Goal: Transaction & Acquisition: Download file/media

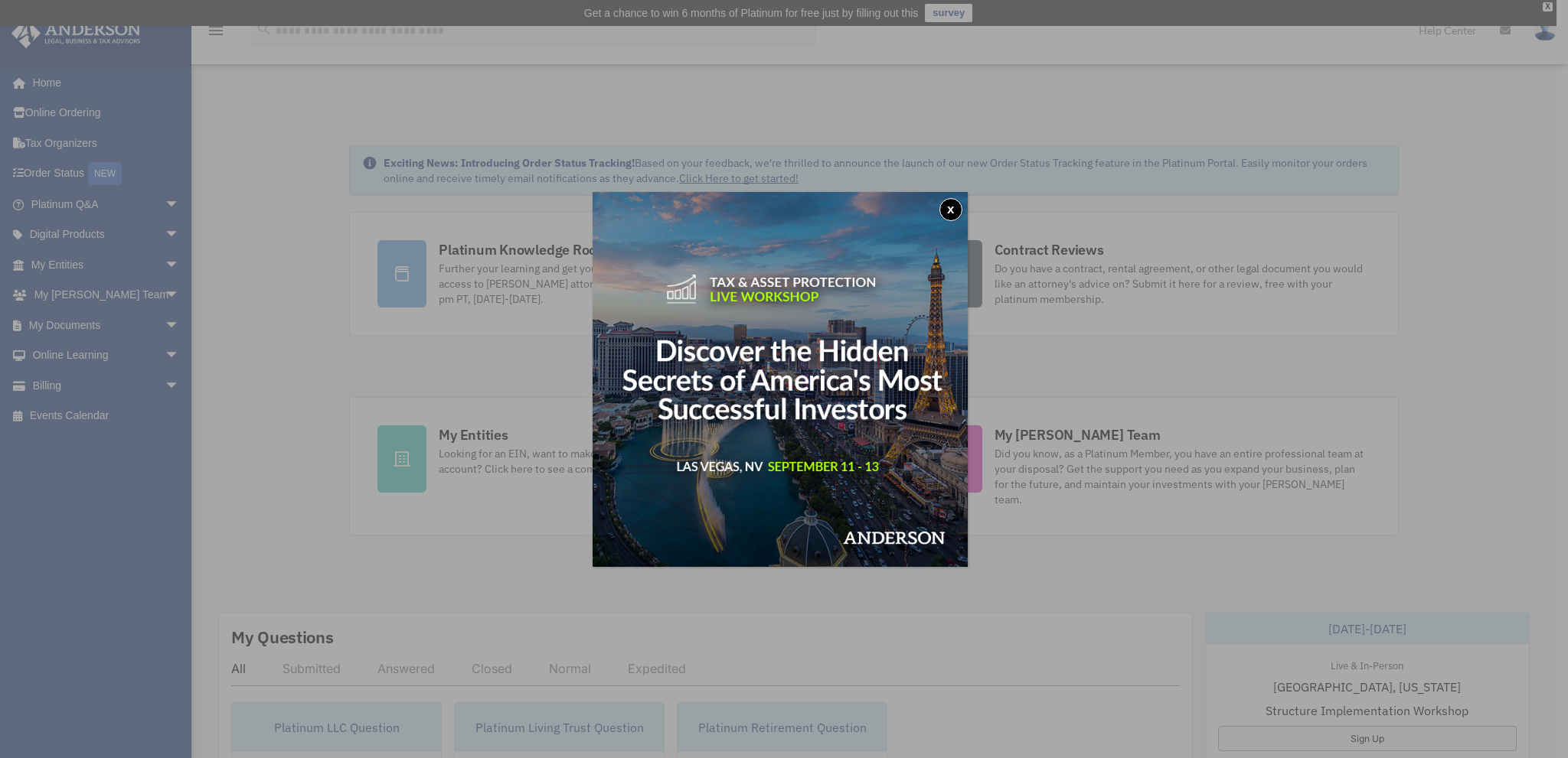
click at [954, 208] on button "x" at bounding box center [951, 209] width 23 height 23
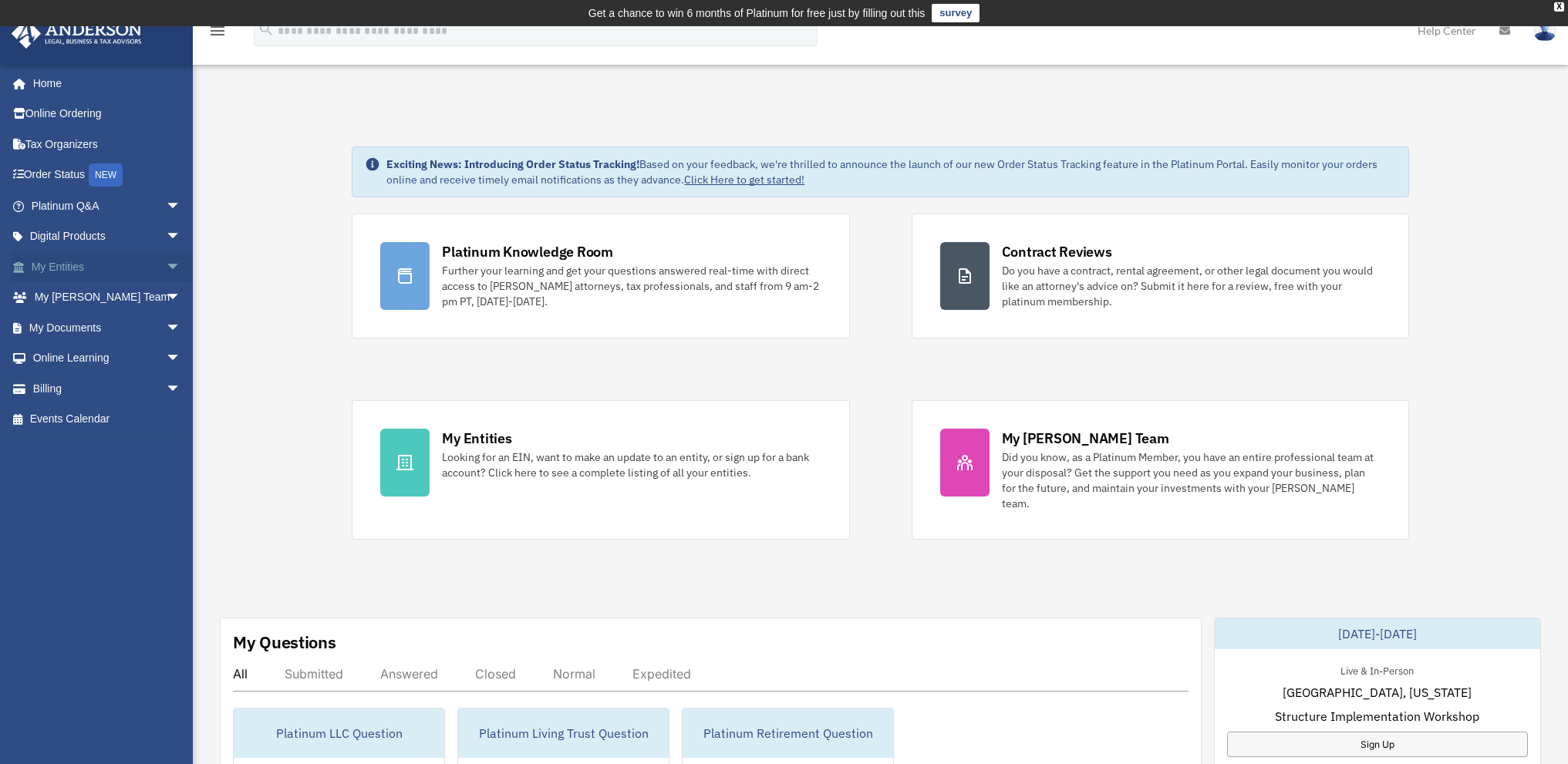
click at [61, 264] on link "My Entities arrow_drop_down" at bounding box center [107, 266] width 194 height 31
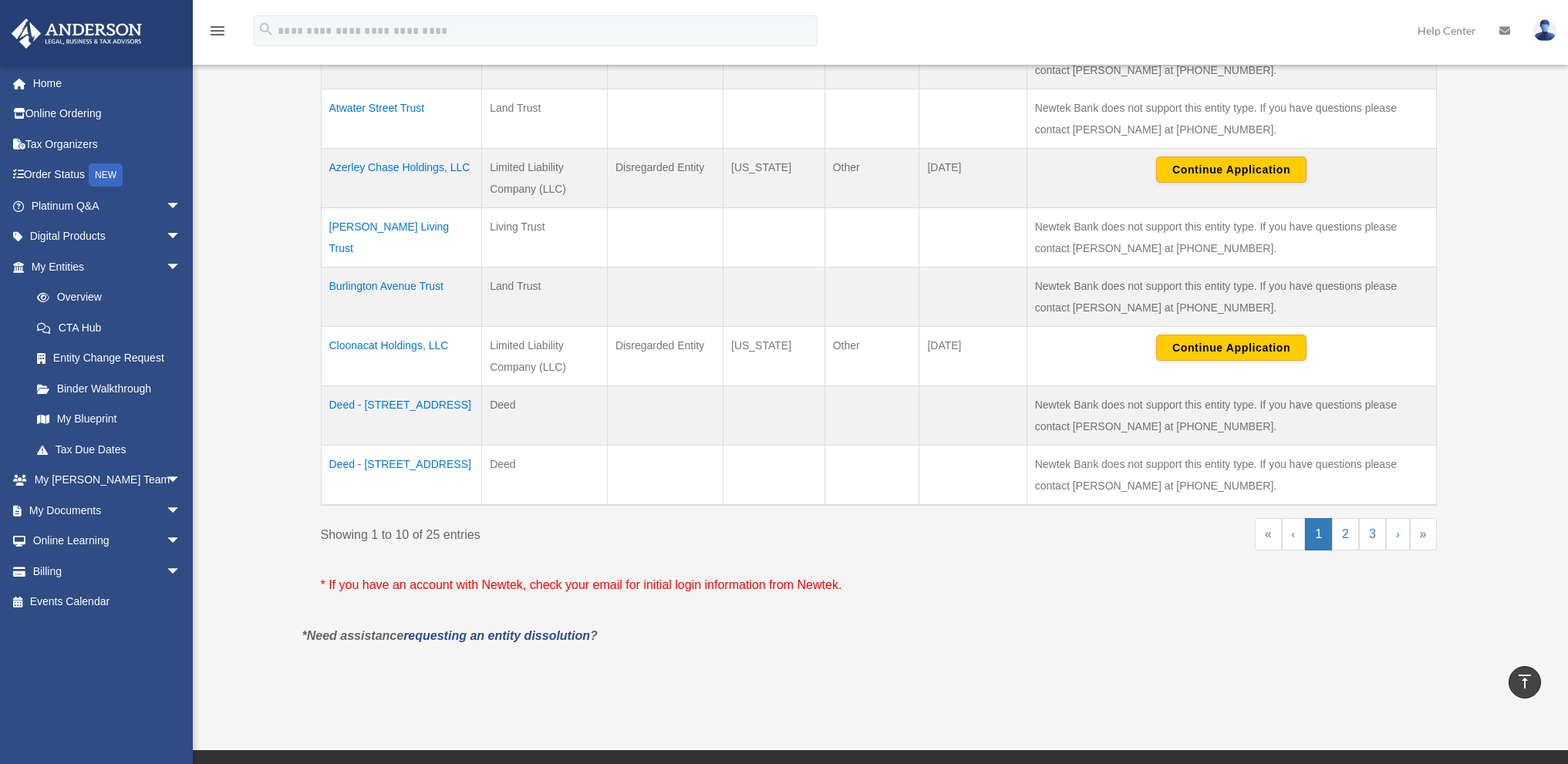
scroll to position [617, 0]
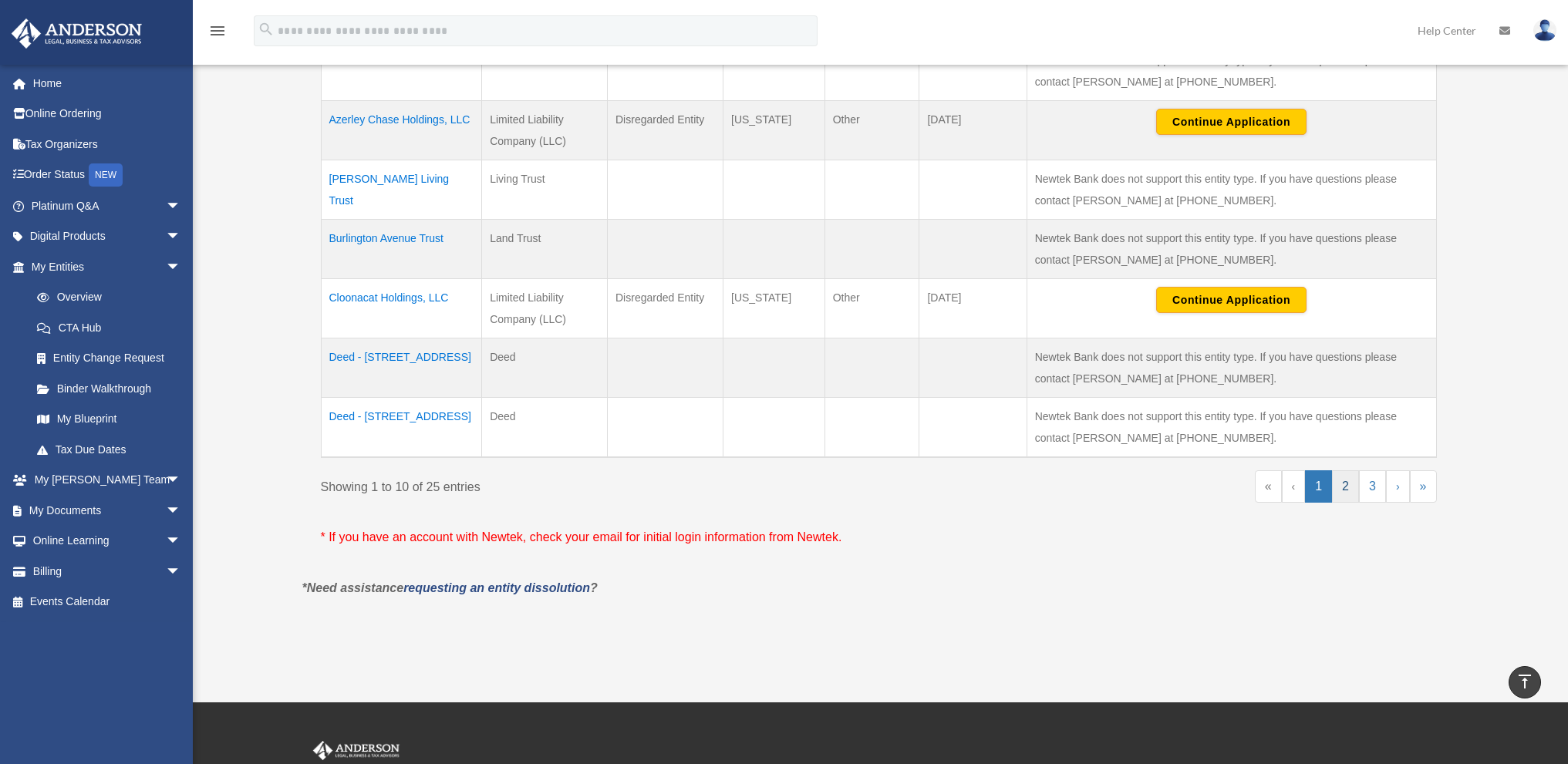
click at [1345, 488] on link "2" at bounding box center [1345, 486] width 27 height 32
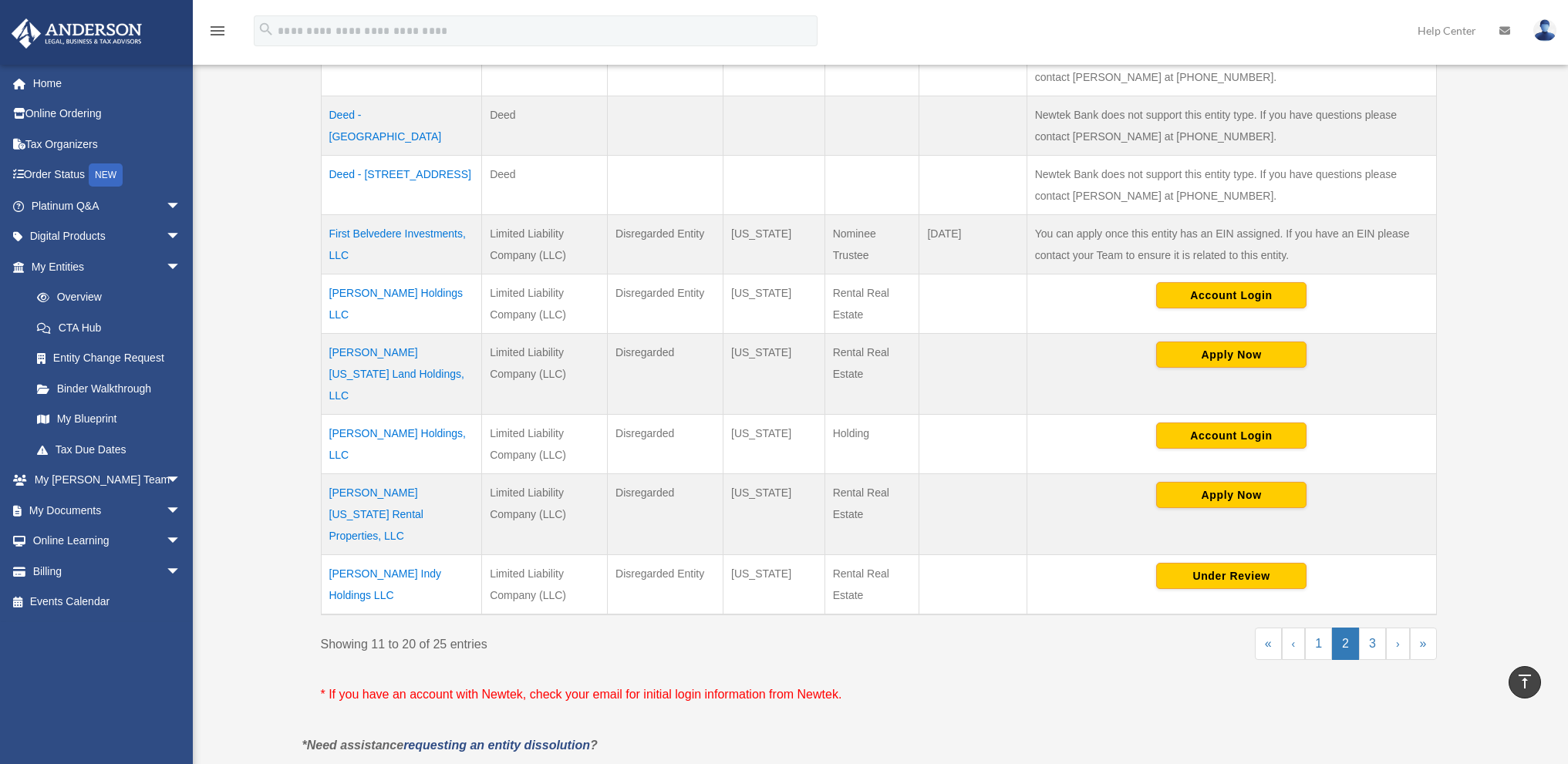
scroll to position [540, 0]
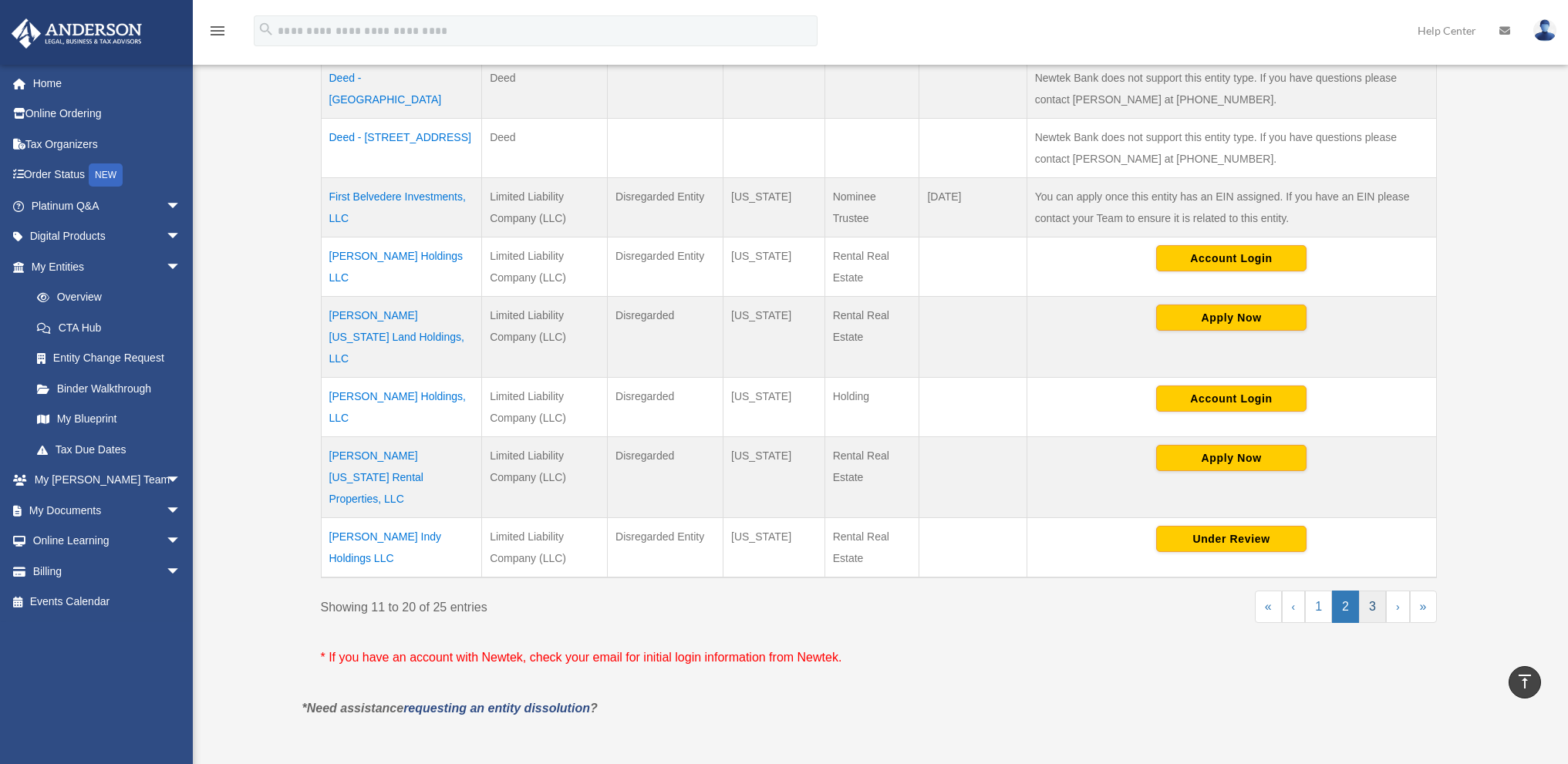
click at [1371, 591] on link "3" at bounding box center [1371, 607] width 27 height 32
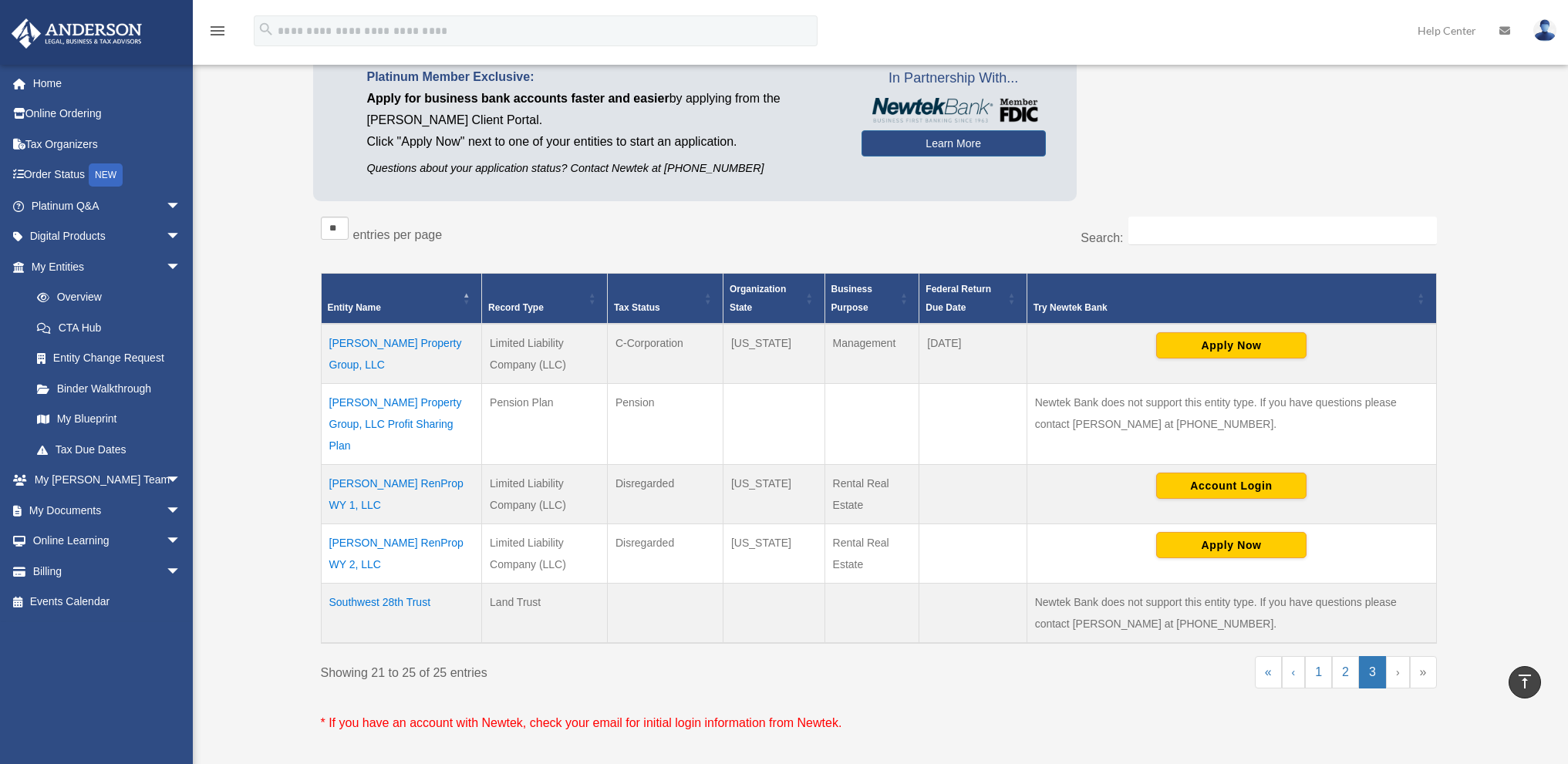
scroll to position [154, 0]
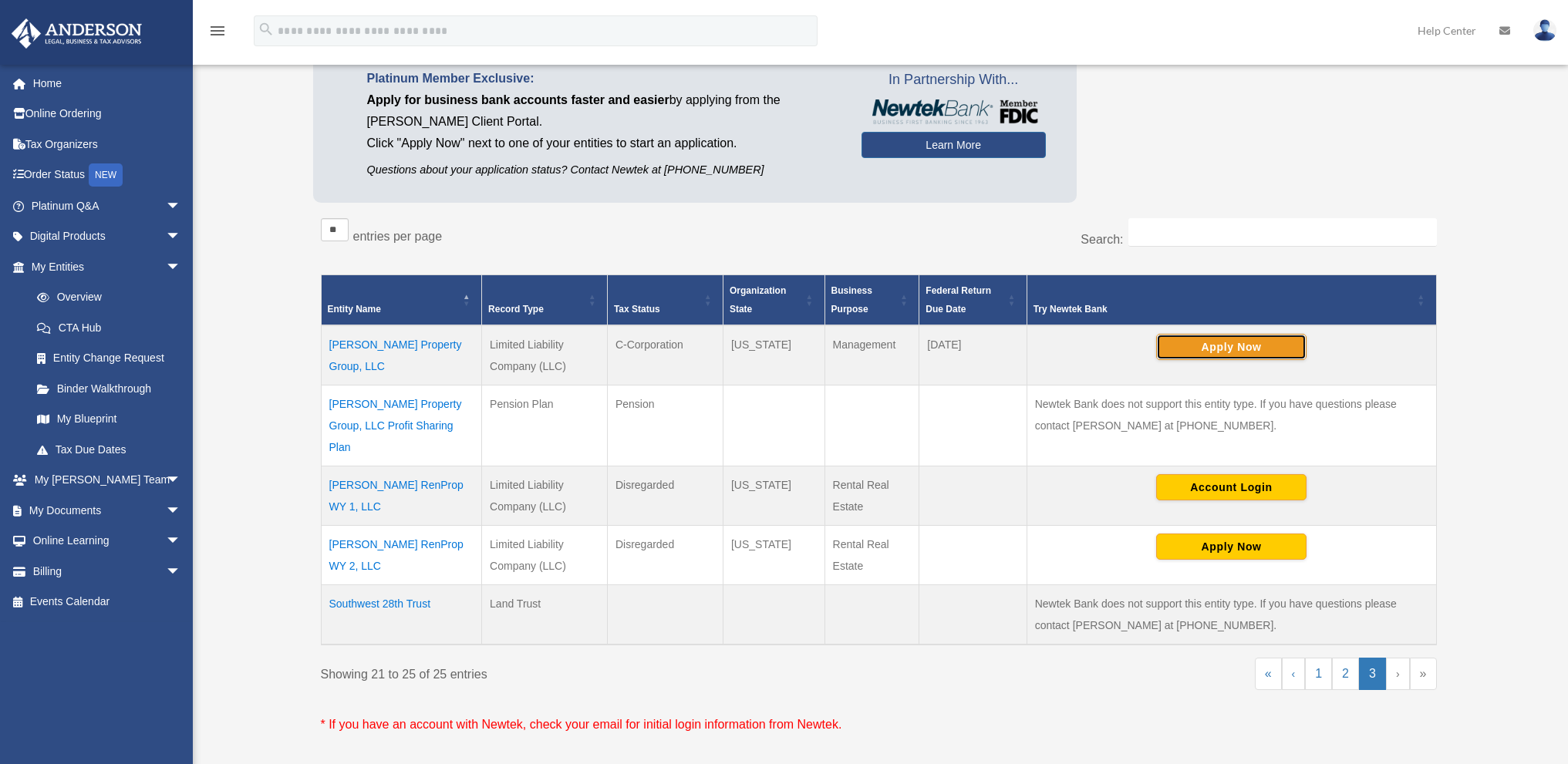
click at [1217, 354] on button "Apply Now" at bounding box center [1231, 347] width 150 height 26
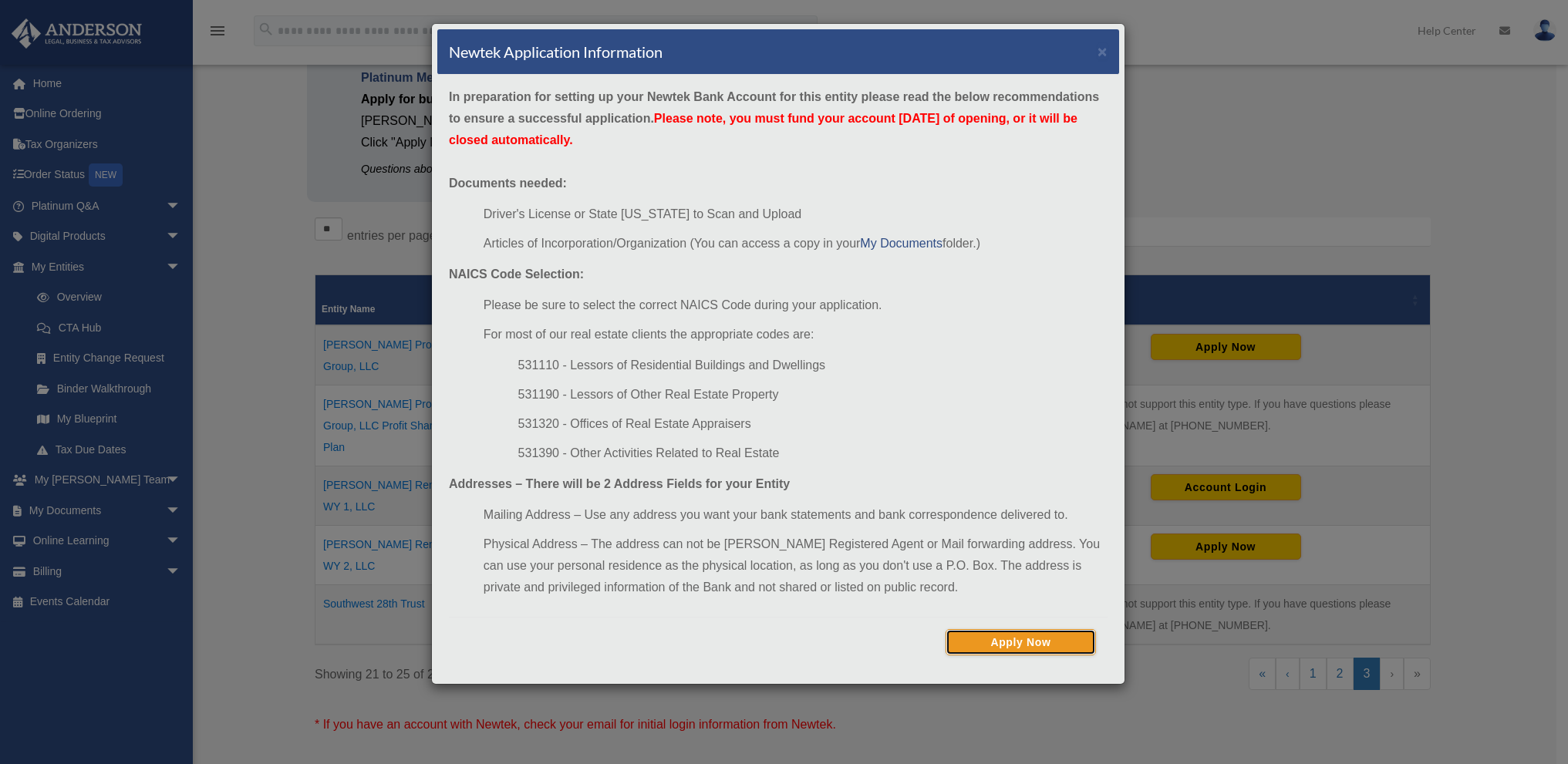
click at [1009, 646] on button "Apply Now" at bounding box center [1021, 643] width 150 height 26
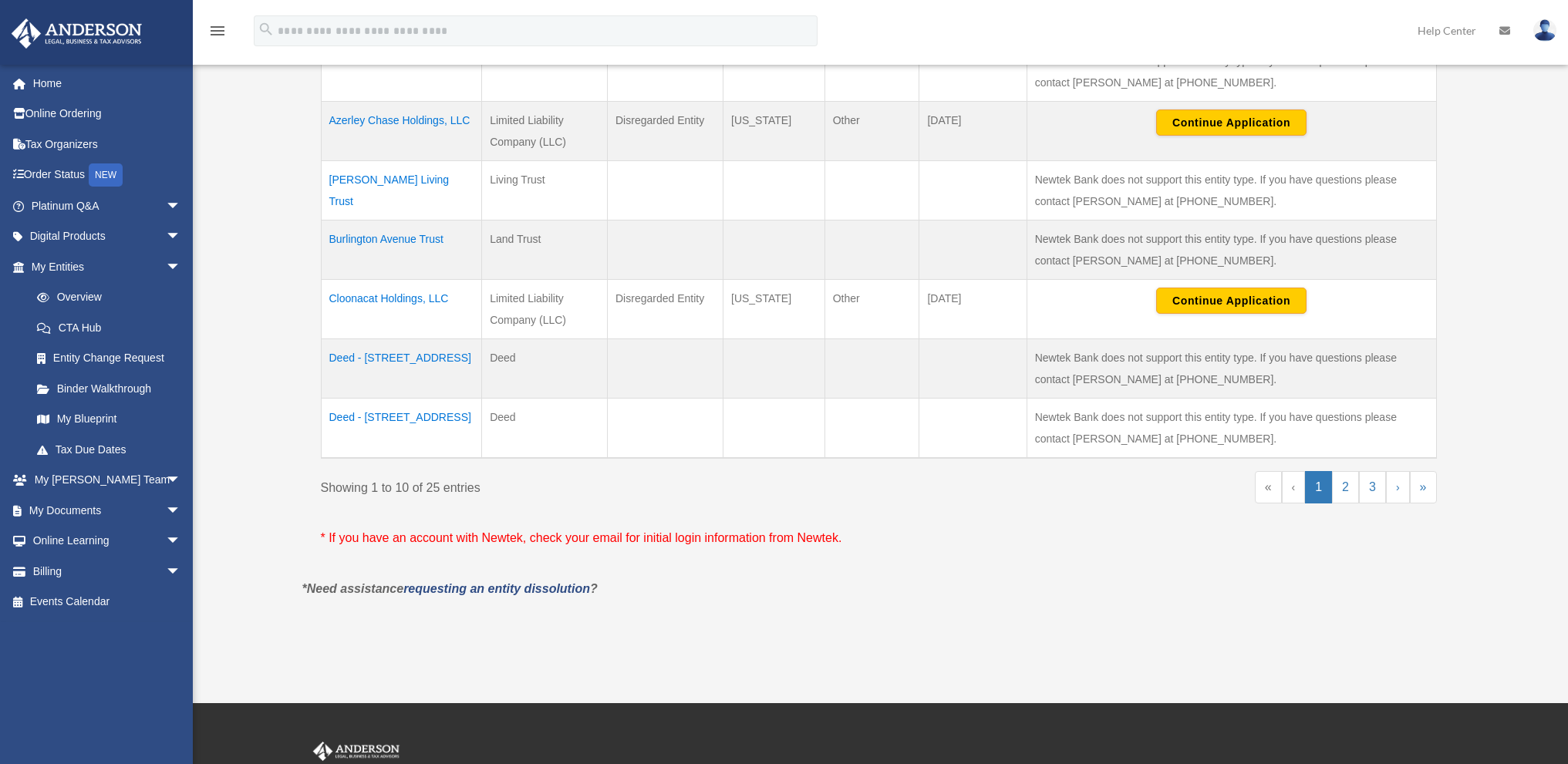
scroll to position [617, 0]
click at [1372, 492] on link "3" at bounding box center [1371, 486] width 27 height 32
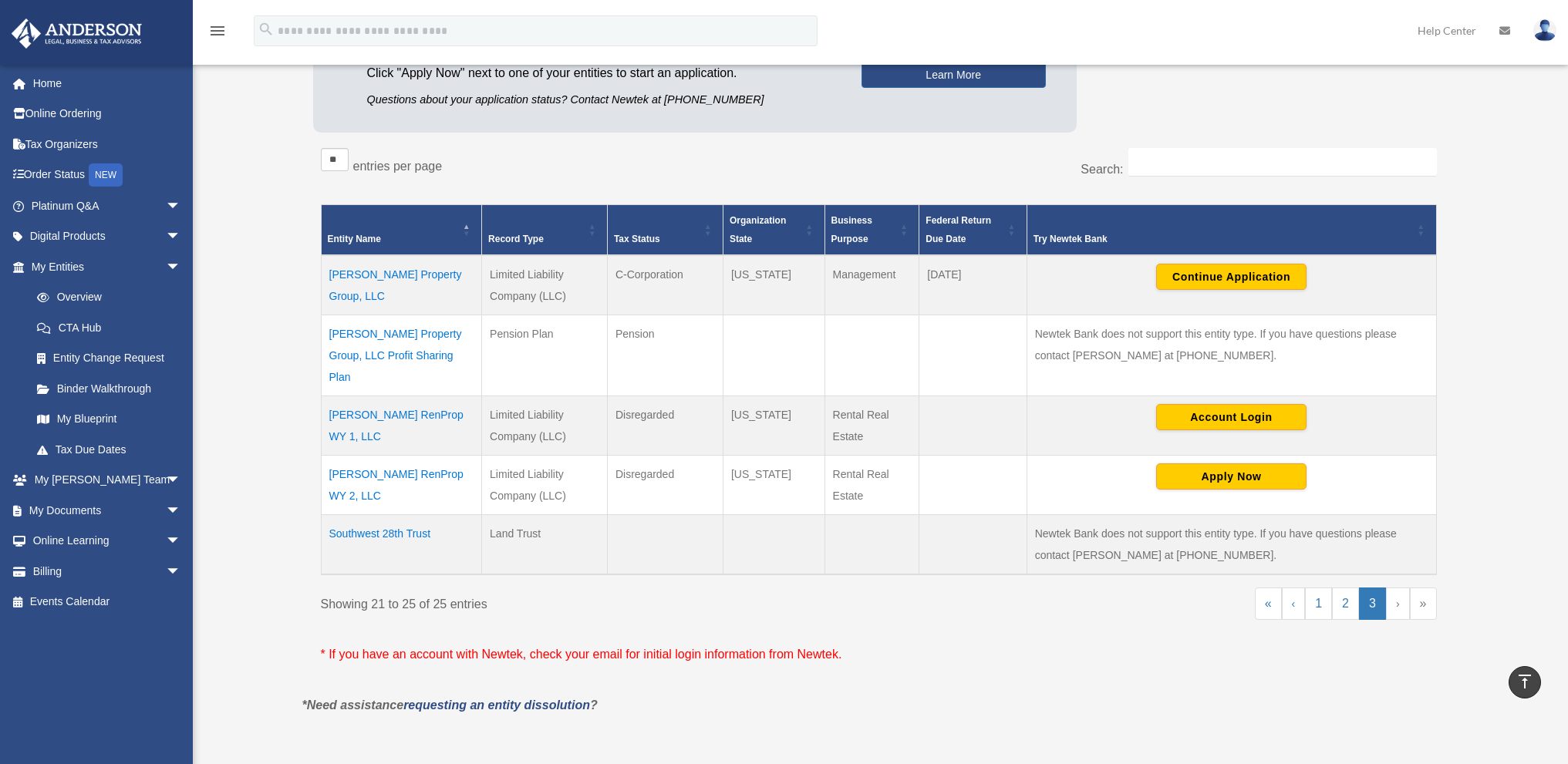
scroll to position [162, 0]
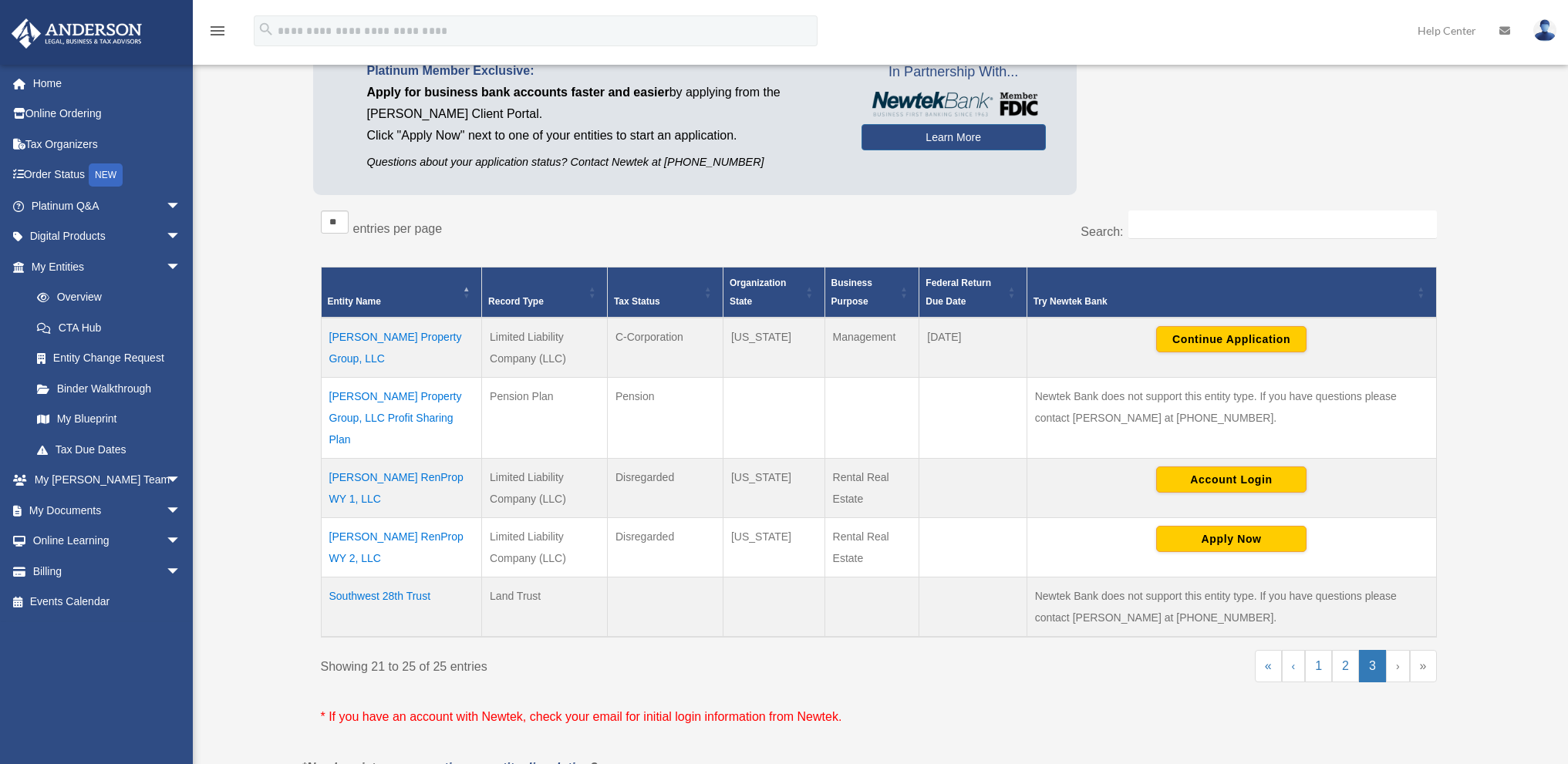
click at [378, 330] on td "[PERSON_NAME] Property Group, LLC" at bounding box center [401, 348] width 161 height 60
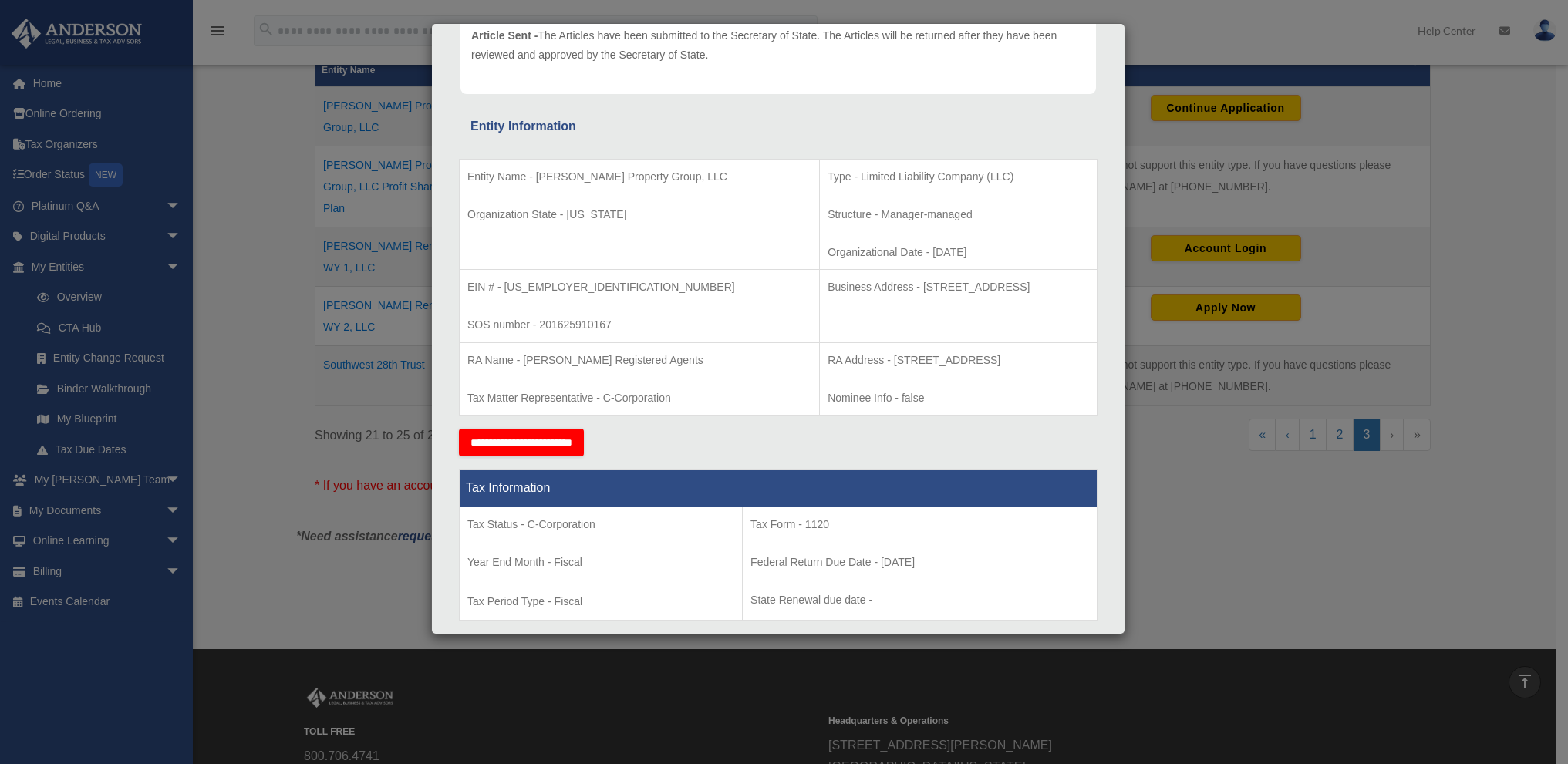
scroll to position [0, 0]
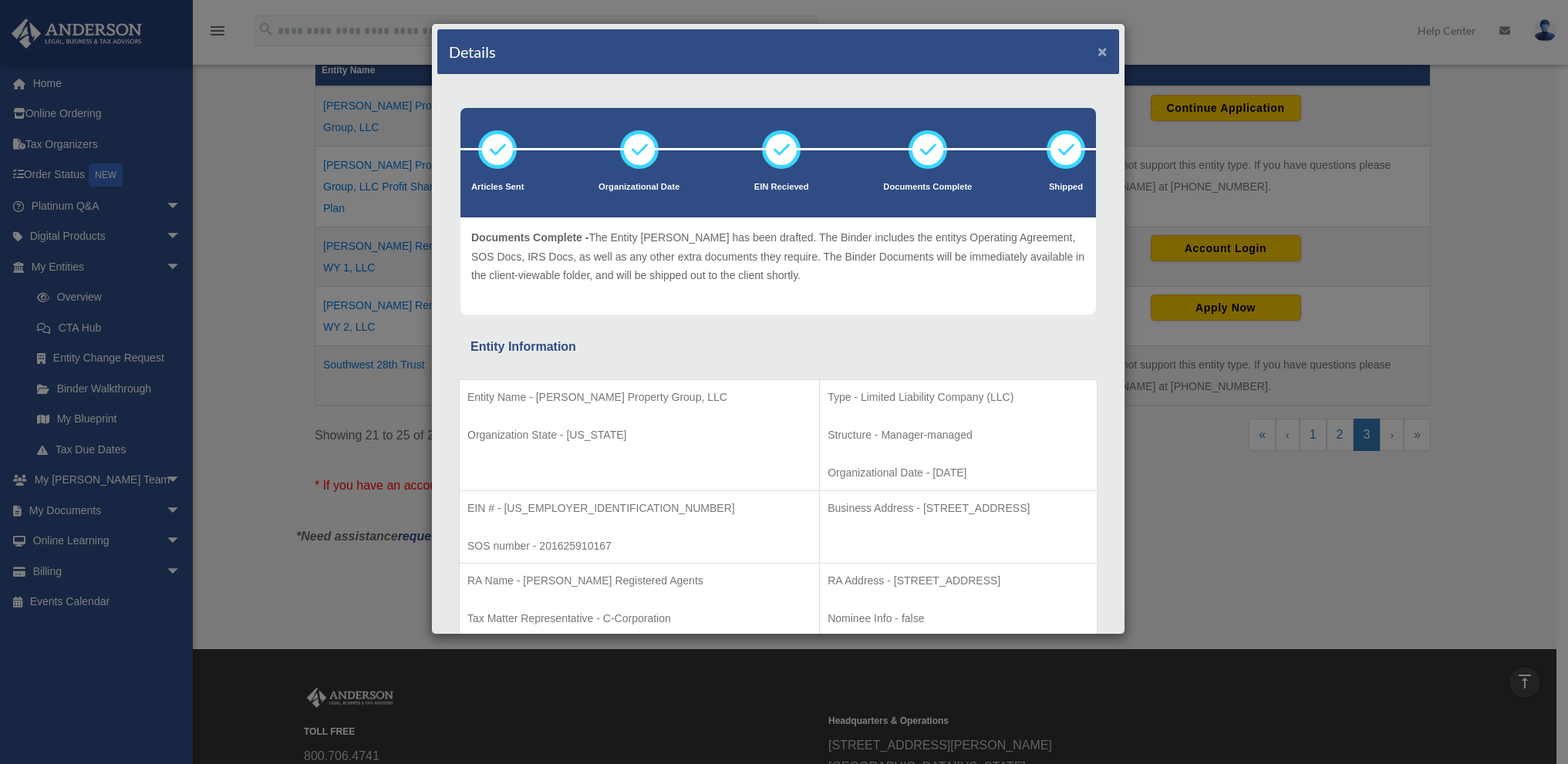
click at [1098, 50] on button "×" at bounding box center [1102, 51] width 10 height 16
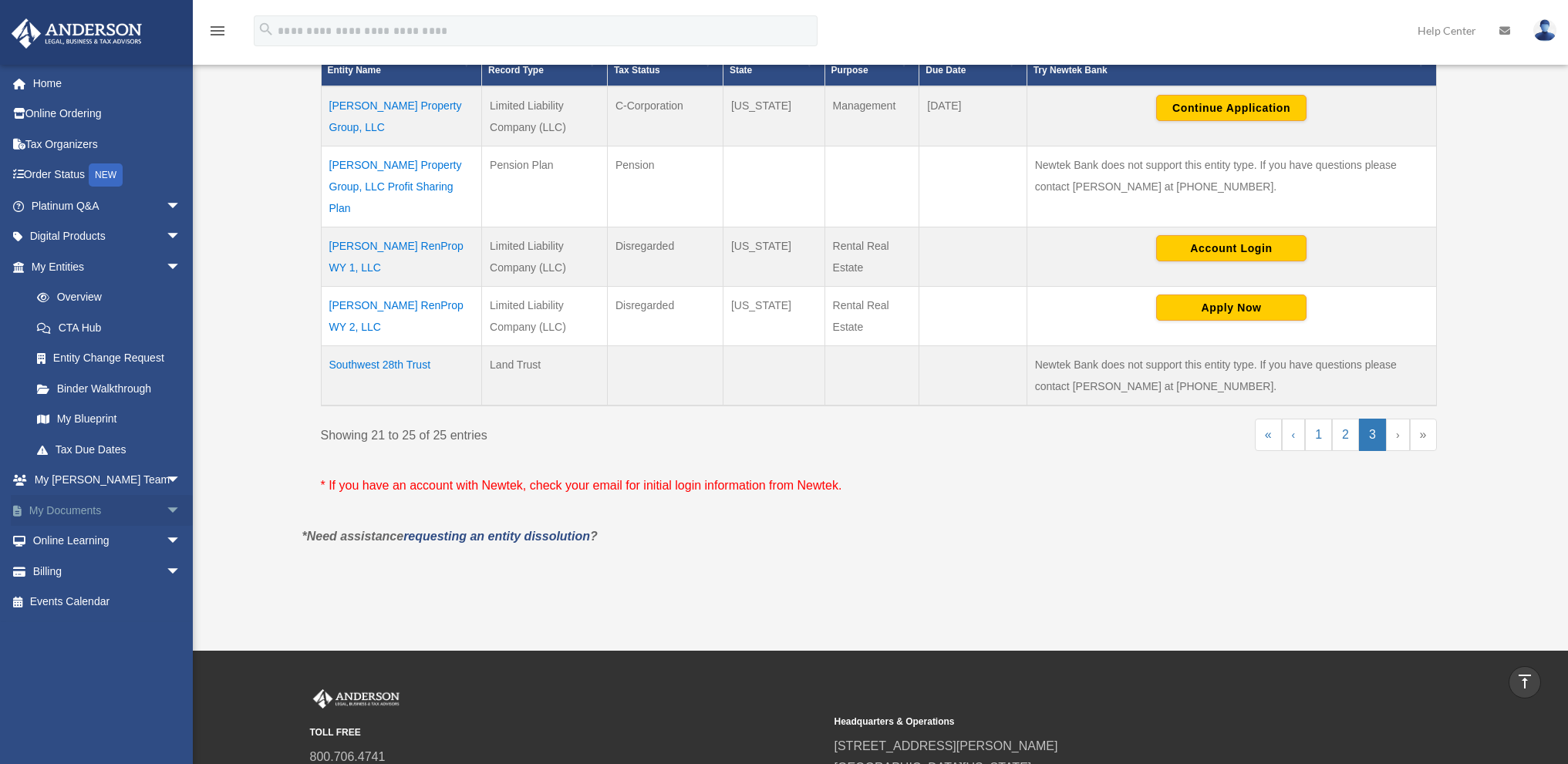
click at [68, 513] on link "My Documents arrow_drop_down" at bounding box center [107, 510] width 194 height 31
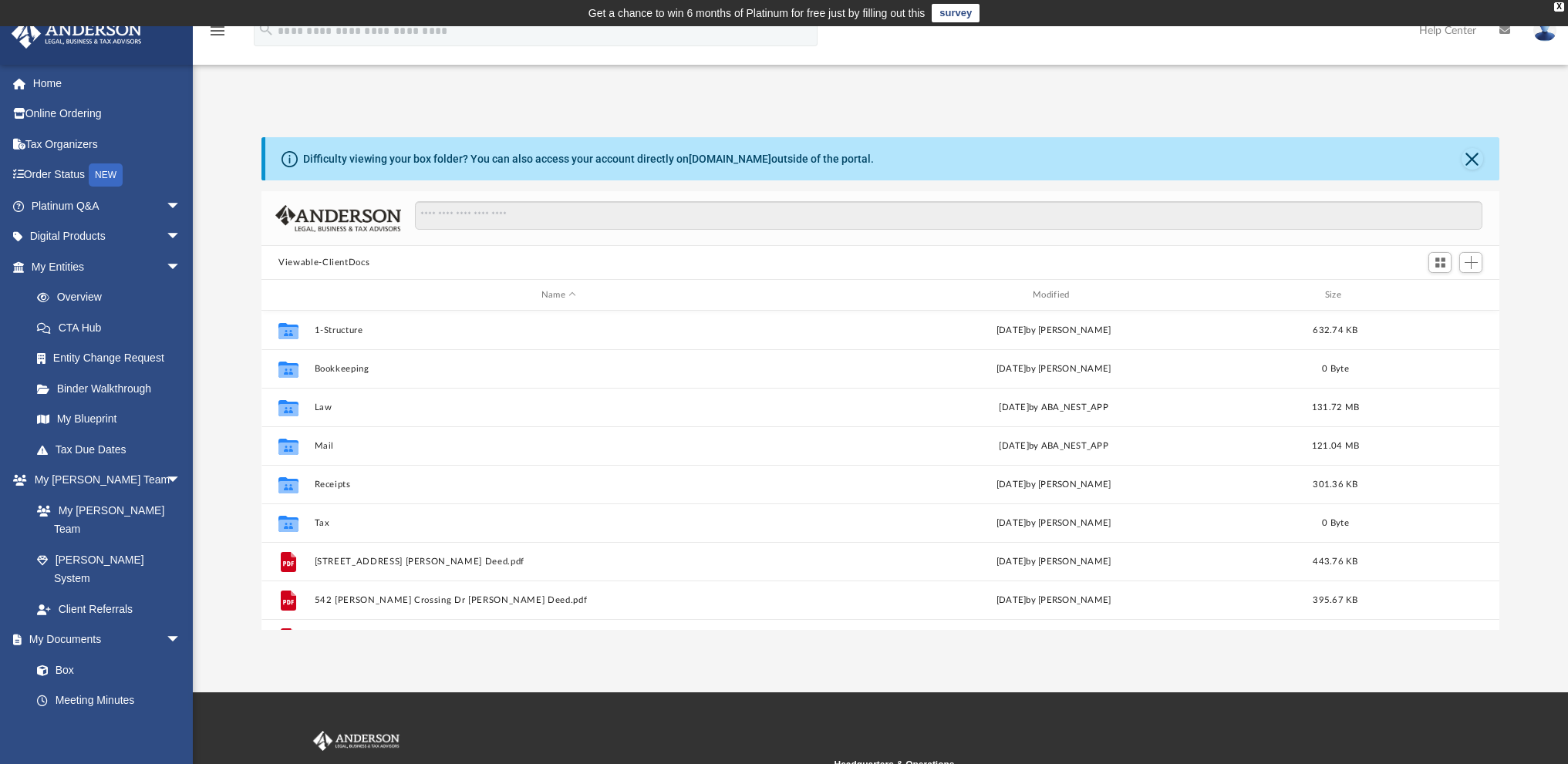
scroll to position [340, 1226]
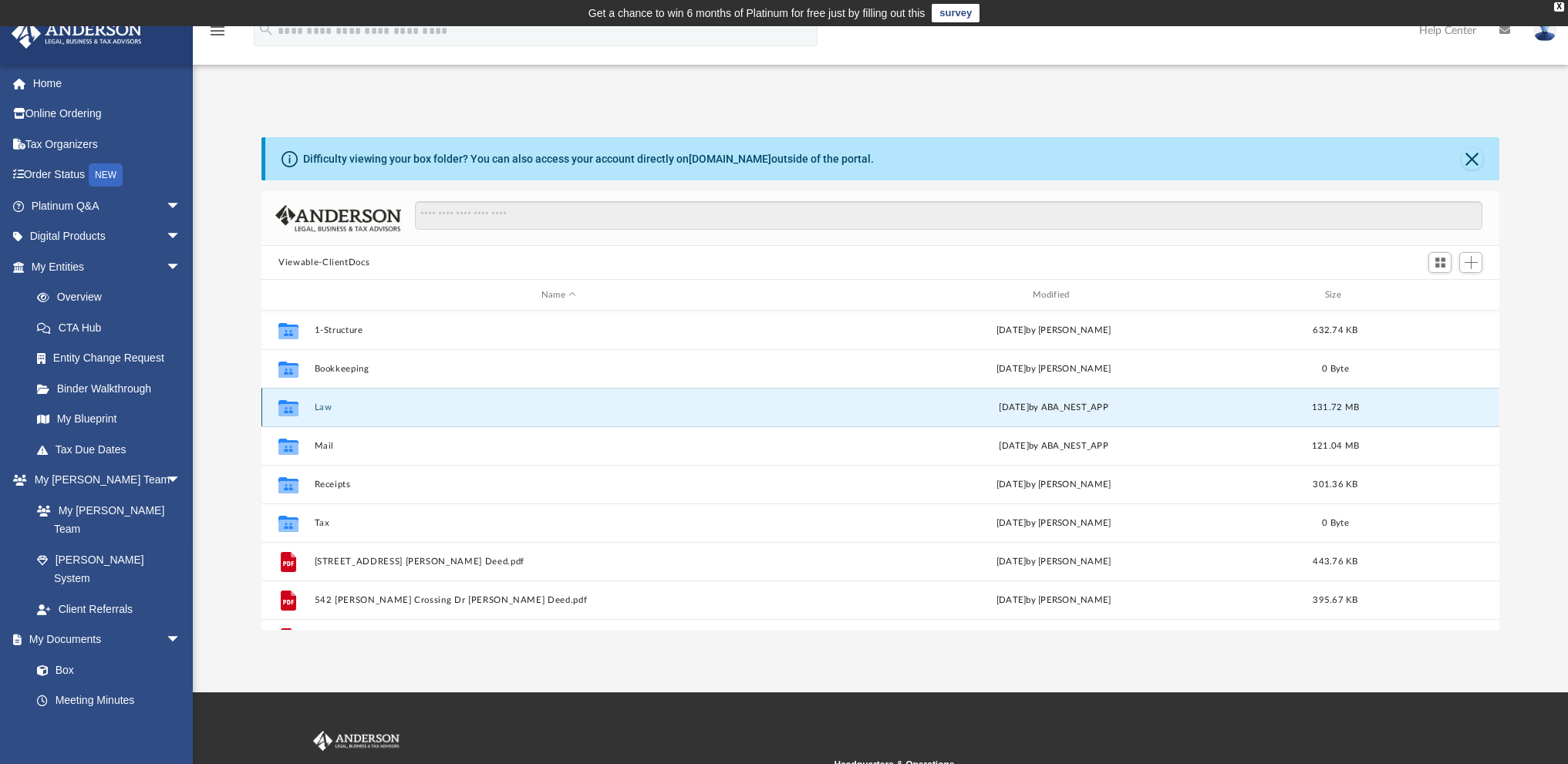
click at [322, 408] on button "Law" at bounding box center [558, 407] width 488 height 10
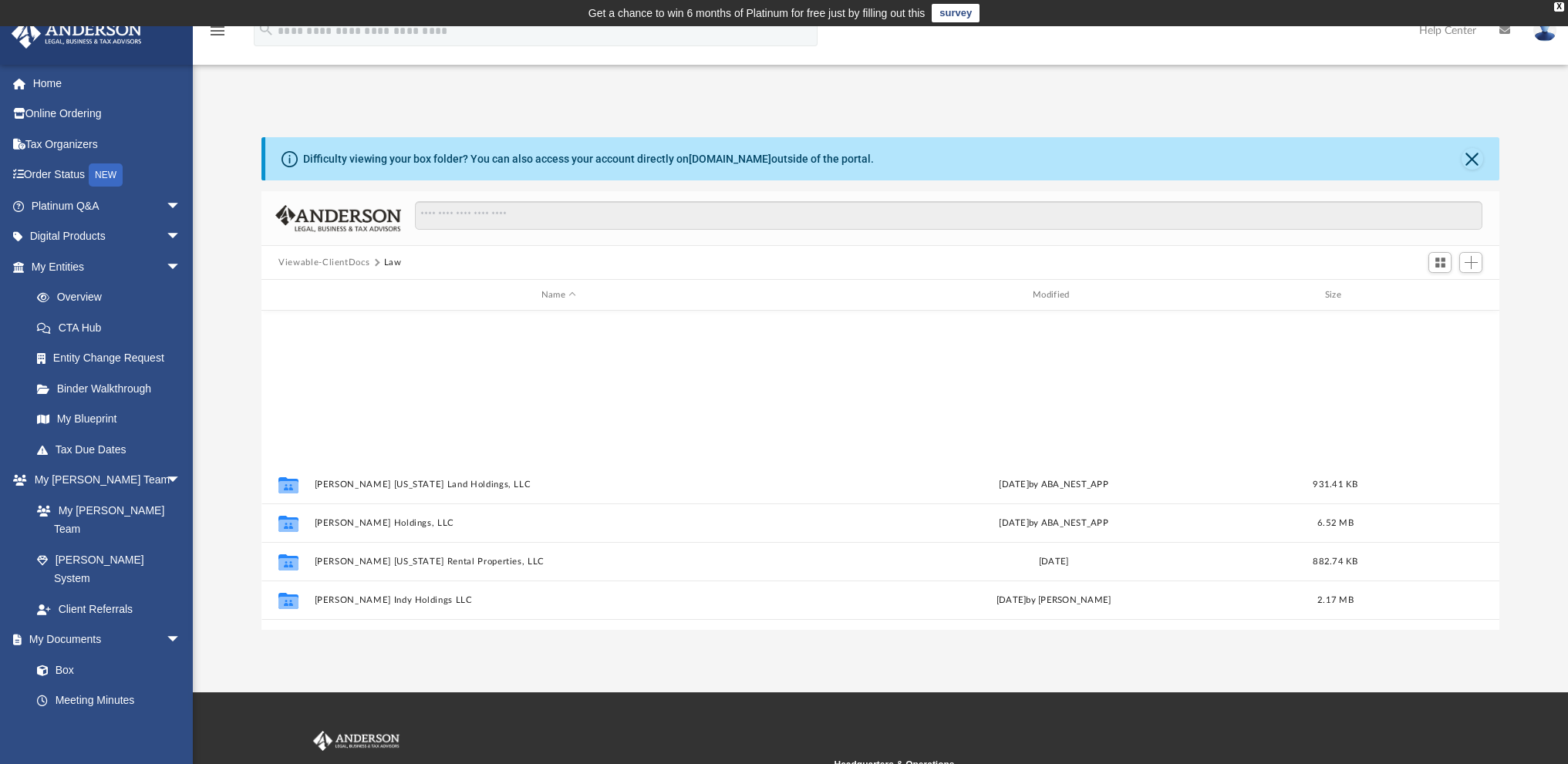
scroll to position [259, 0]
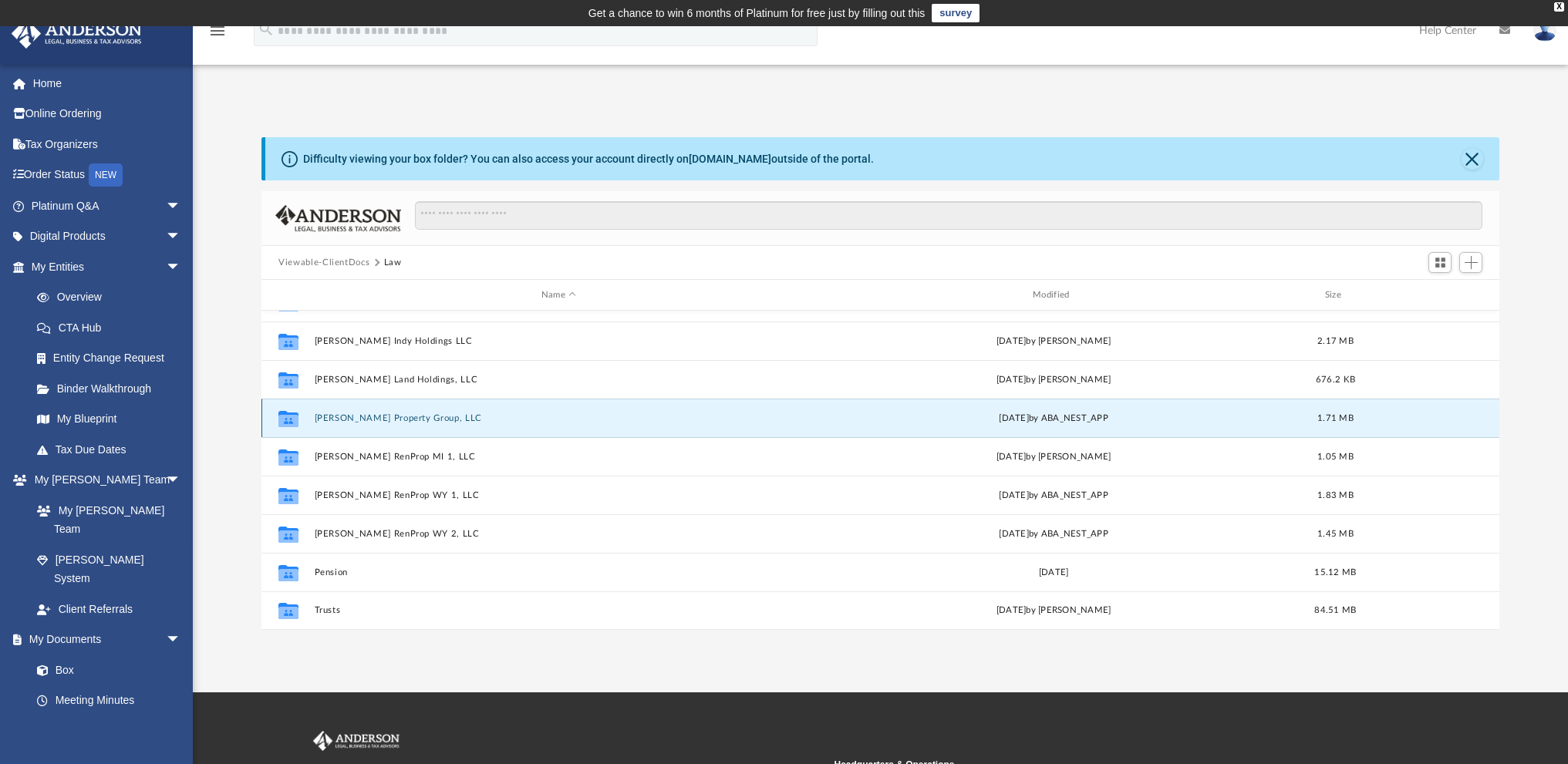
click at [369, 418] on button "[PERSON_NAME] Property Group, LLC" at bounding box center [558, 418] width 488 height 10
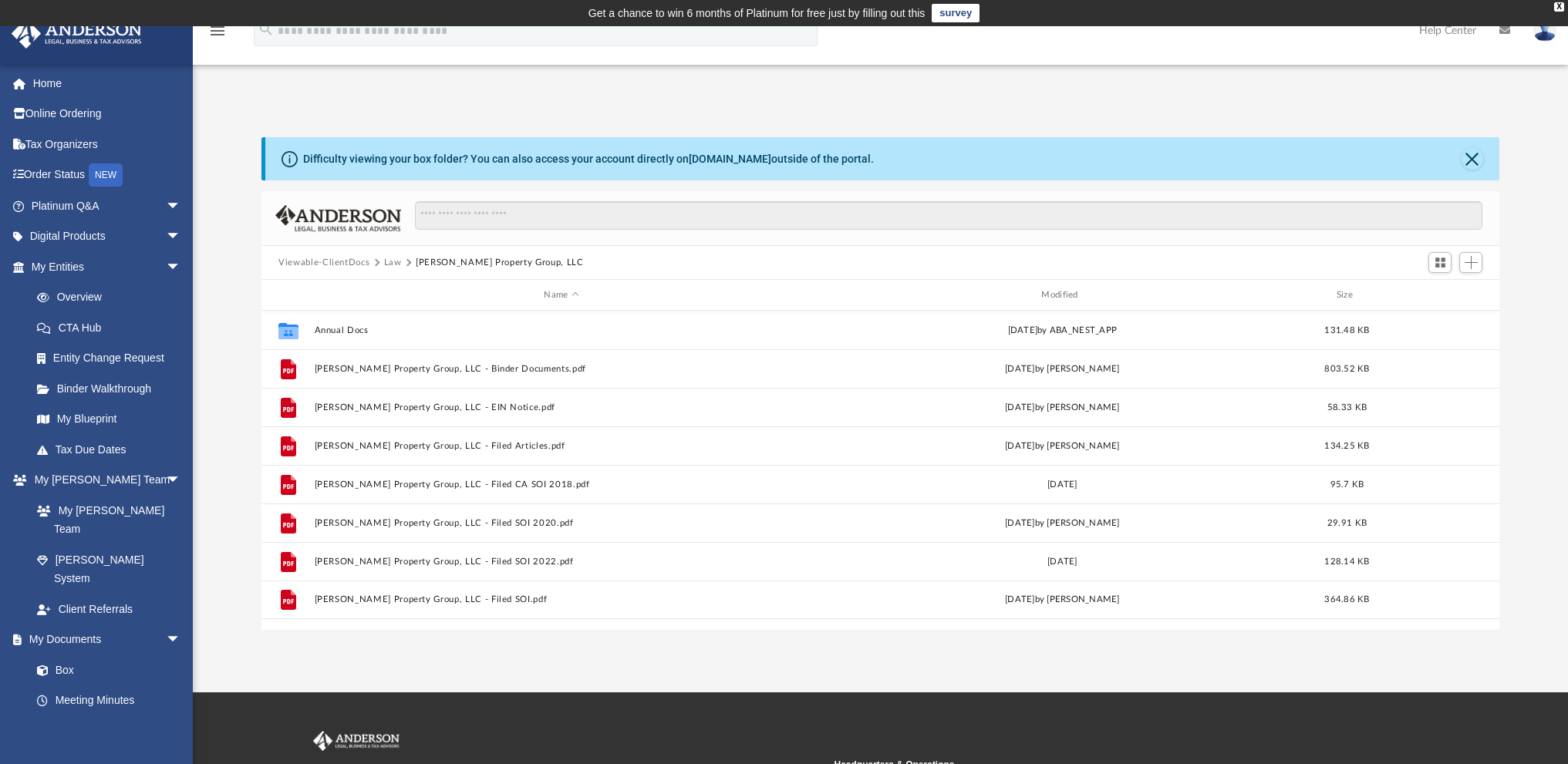
scroll to position [0, 0]
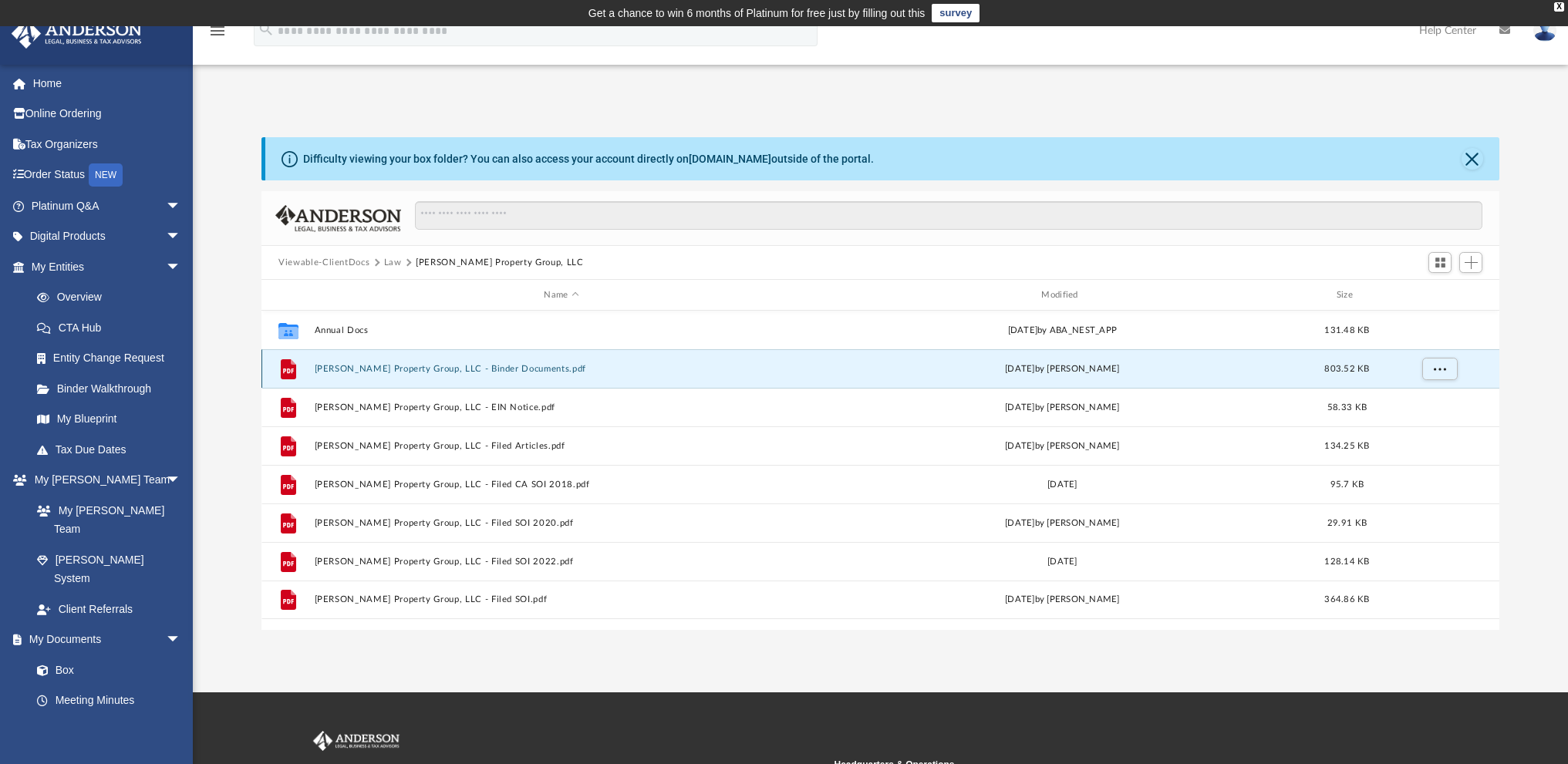
click at [383, 370] on button "[PERSON_NAME] Property Group, LLC - Binder Documents.pdf" at bounding box center [561, 369] width 494 height 10
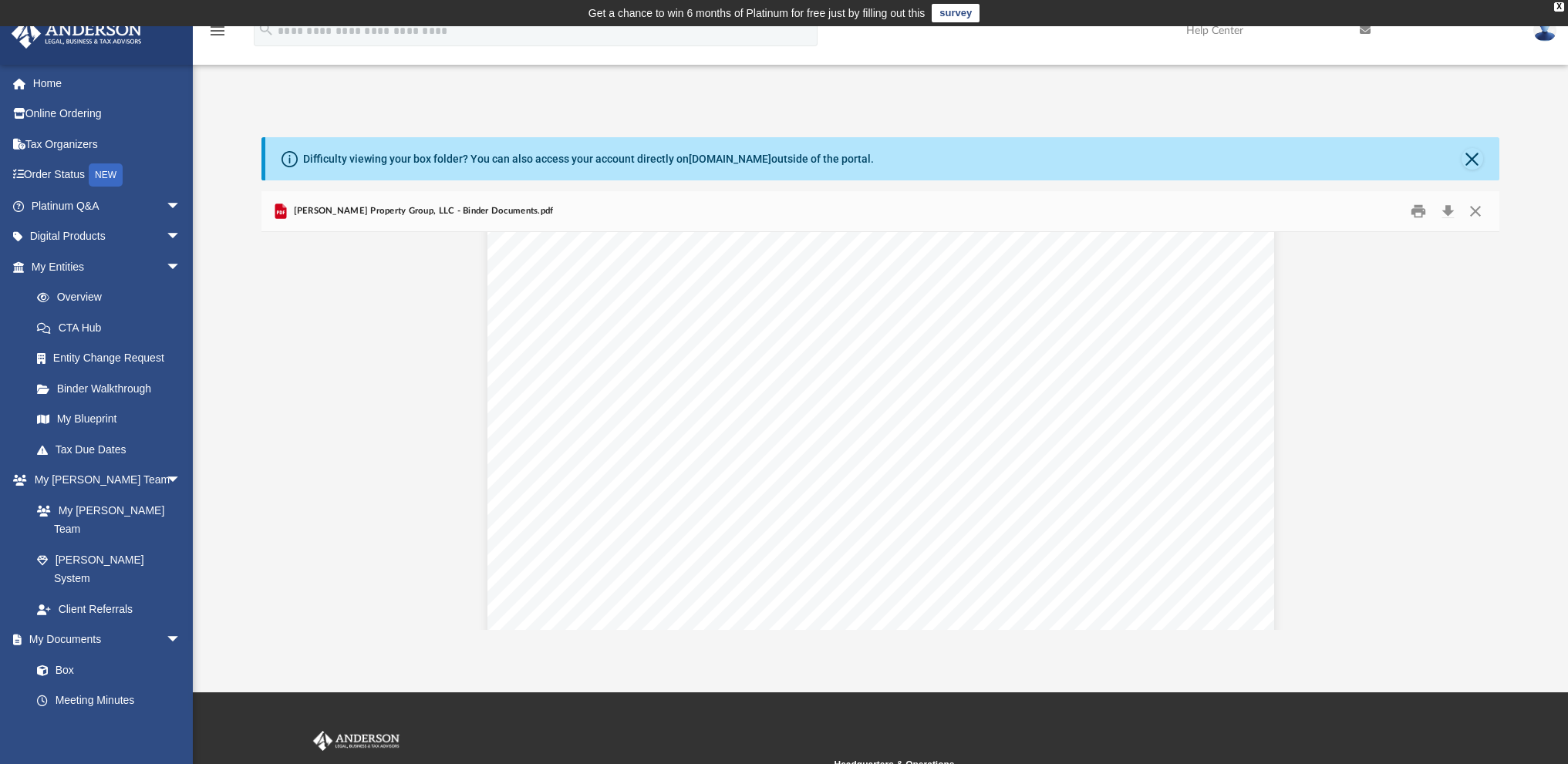
scroll to position [49448, 0]
click at [1476, 205] on button "Close" at bounding box center [1475, 211] width 28 height 24
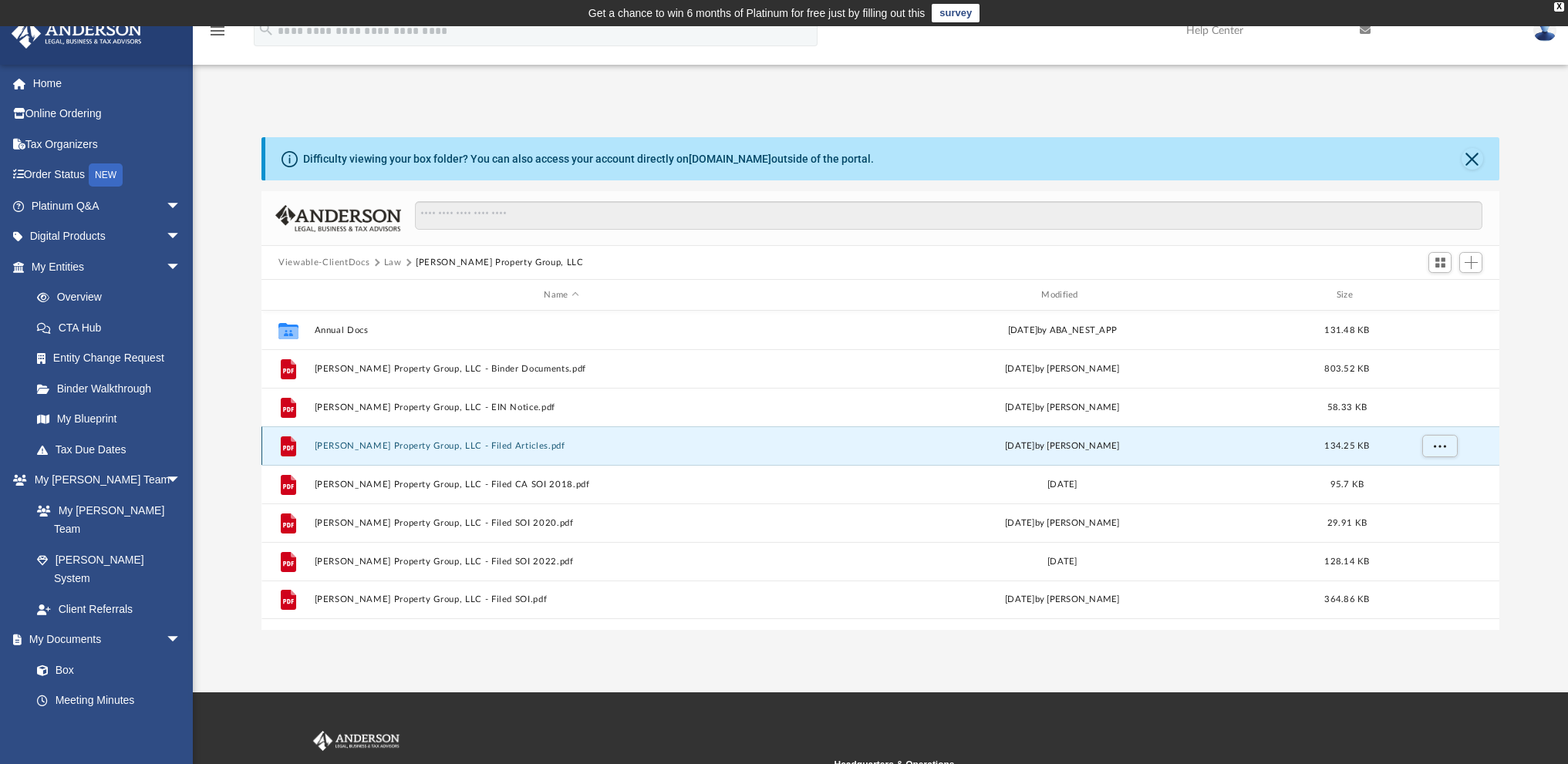
click at [464, 450] on button "[PERSON_NAME] Property Group, LLC - Filed Articles.pdf" at bounding box center [561, 446] width 494 height 10
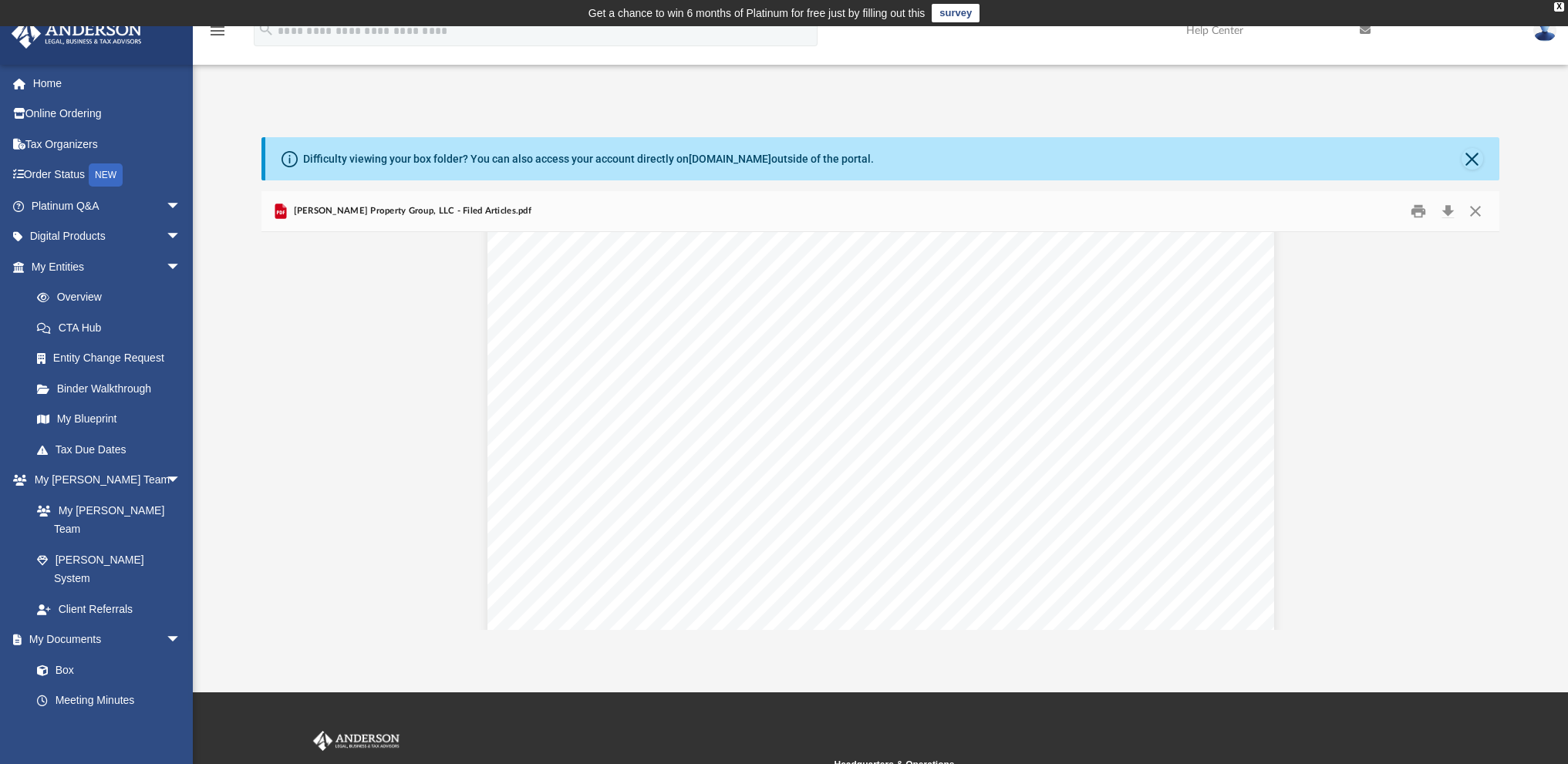
scroll to position [0, 0]
click at [1441, 205] on button "Download" at bounding box center [1448, 211] width 28 height 24
